Goal: Transaction & Acquisition: Book appointment/travel/reservation

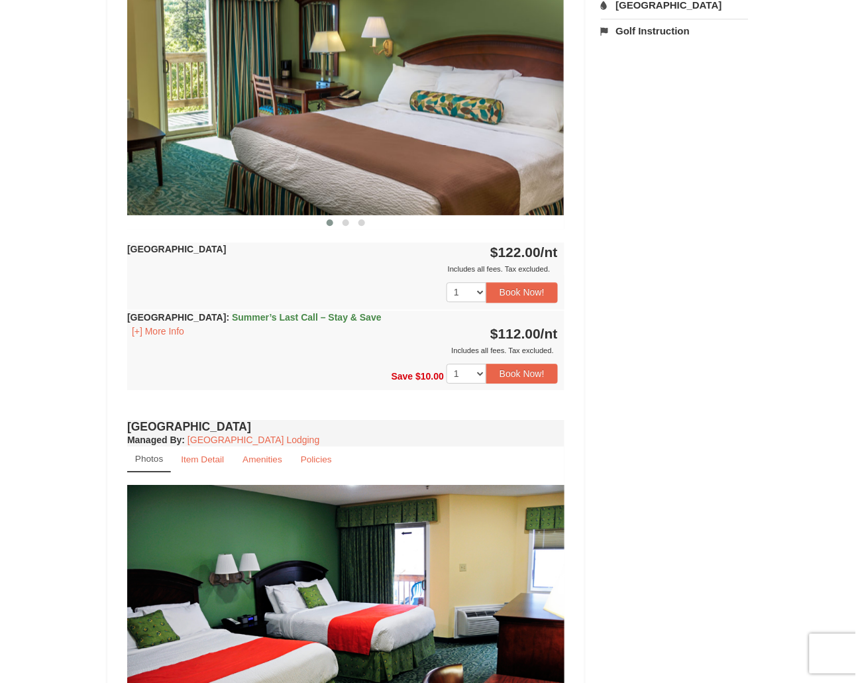
scroll to position [579, 0]
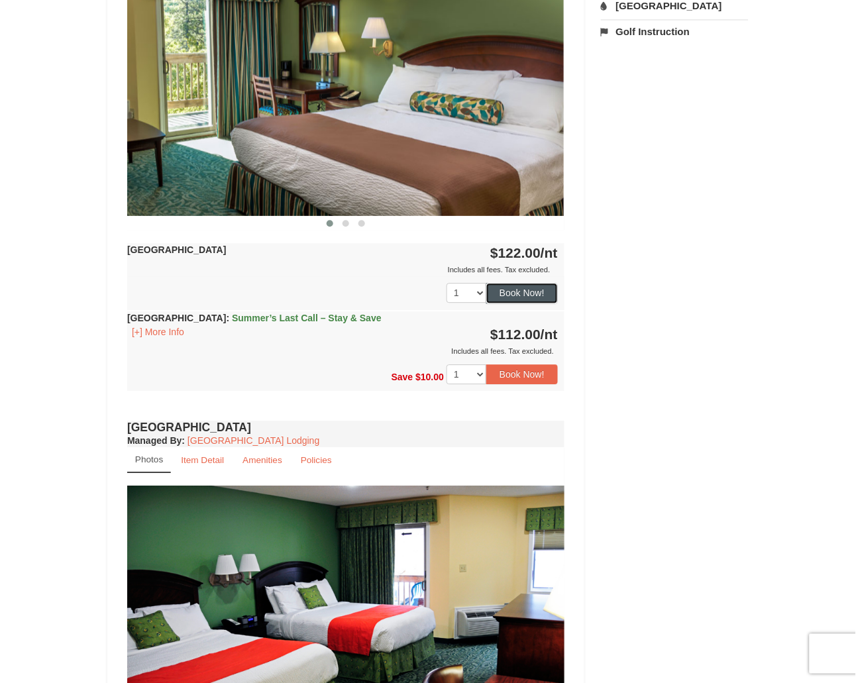
click at [535, 288] on button "Book Now!" at bounding box center [522, 293] width 72 height 20
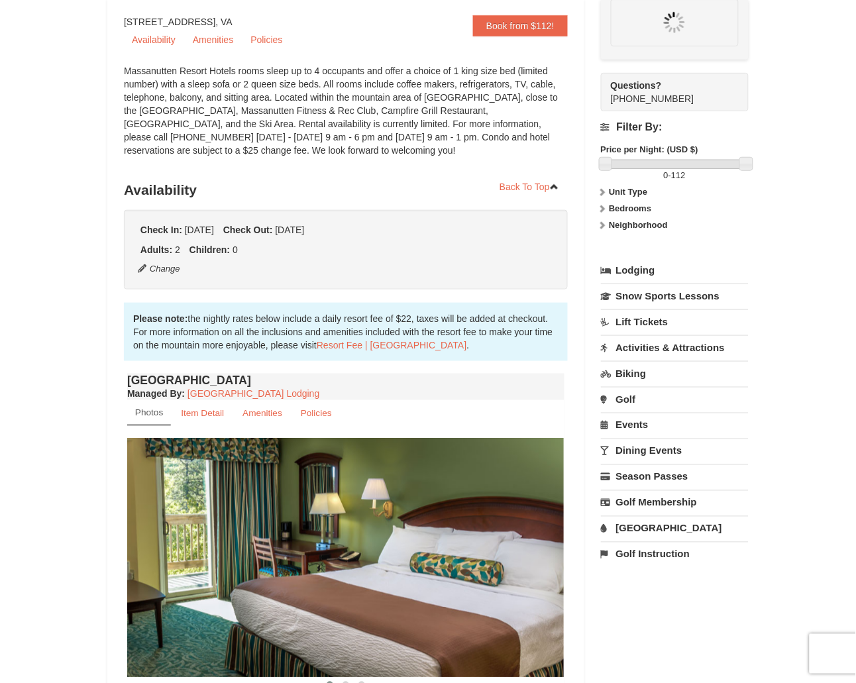
scroll to position [115, 0]
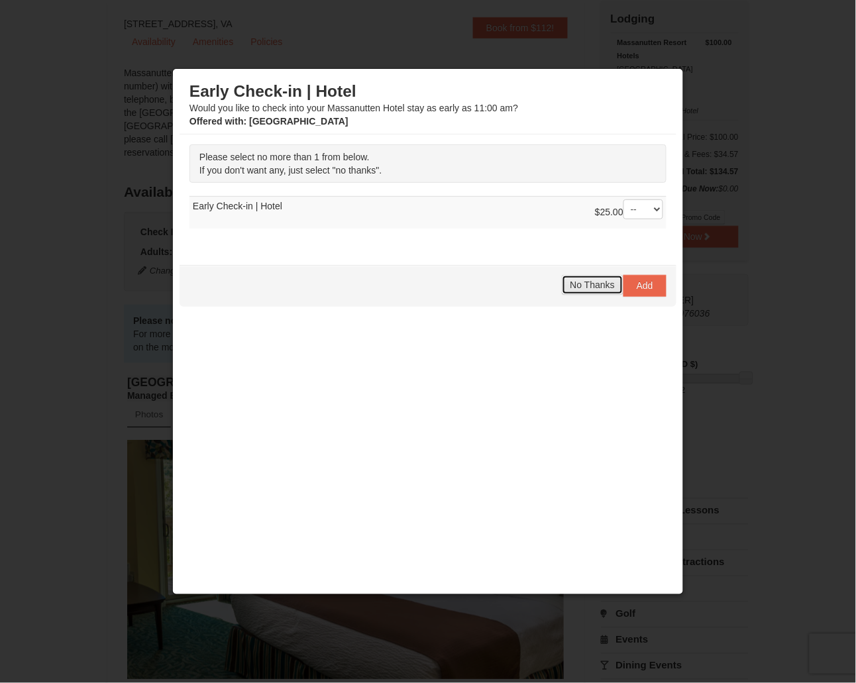
click at [571, 285] on span "No Thanks" at bounding box center [593, 285] width 44 height 11
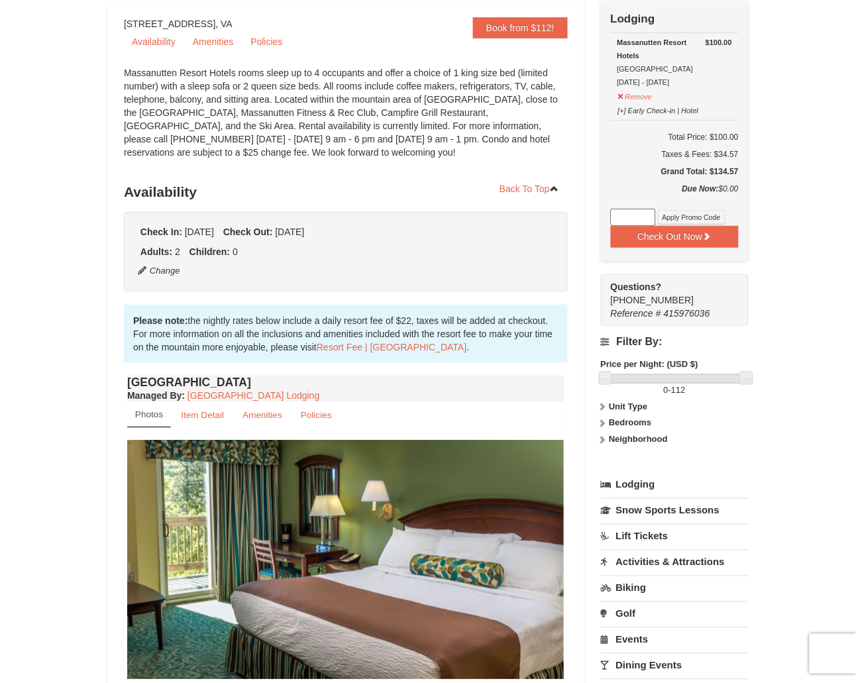
scroll to position [0, 0]
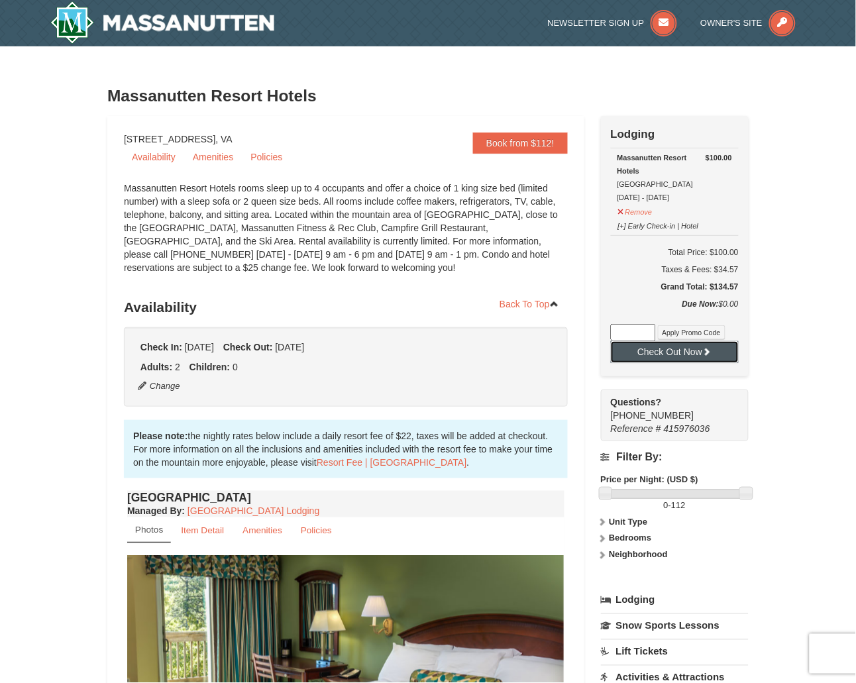
click at [648, 347] on button "Check Out Now" at bounding box center [675, 351] width 128 height 21
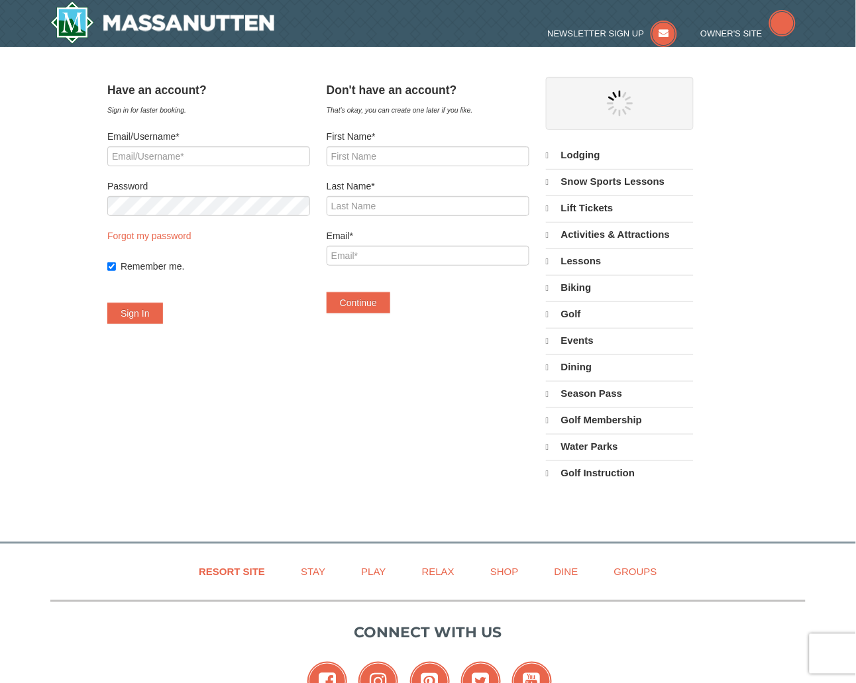
select select "9"
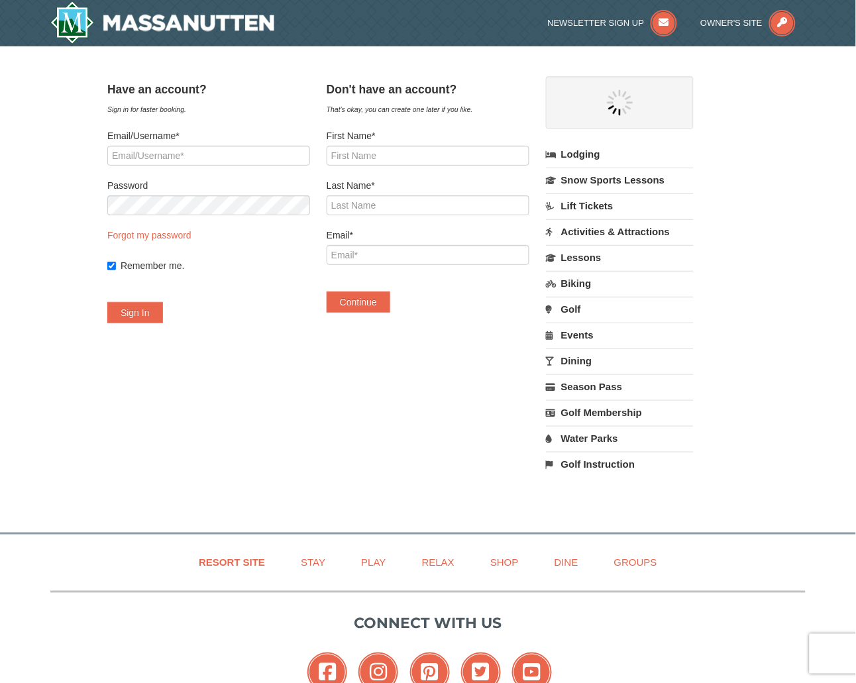
select select "9"
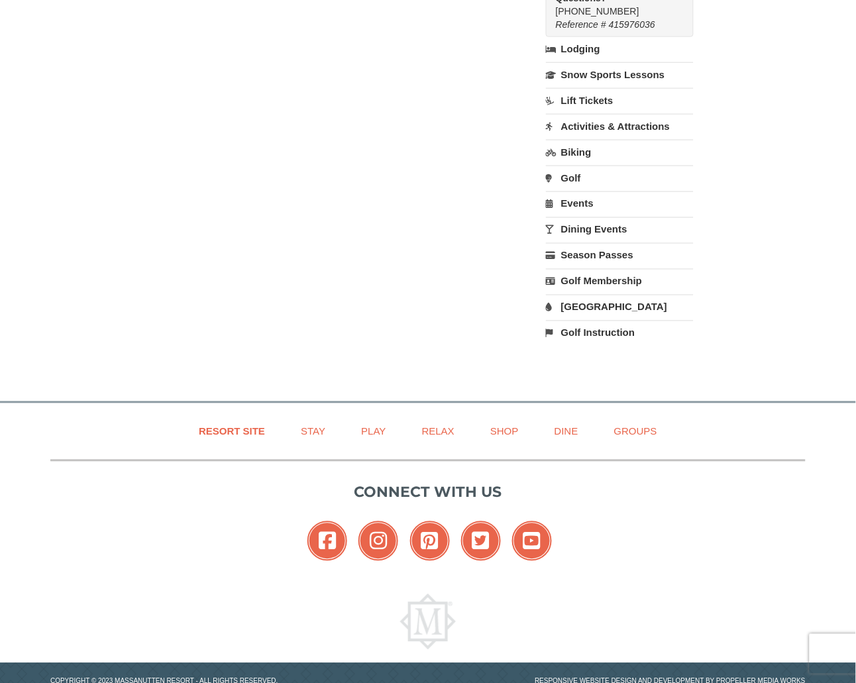
scroll to position [364, 0]
